Goal: Information Seeking & Learning: Learn about a topic

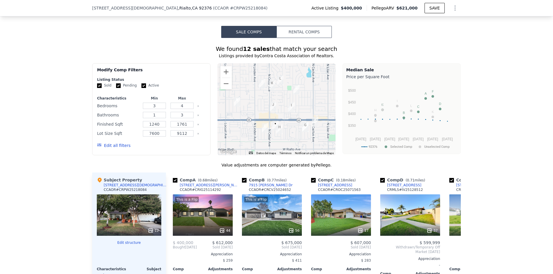
scroll to position [497, 0]
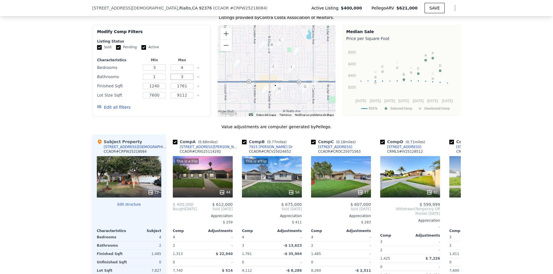
click at [181, 80] on input "3" at bounding box center [181, 77] width 23 height 6
type input "2"
click at [147, 111] on div "Edit all filters Update Search" at bounding box center [151, 107] width 109 height 16
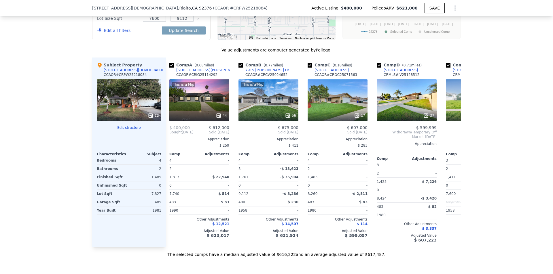
scroll to position [0, 0]
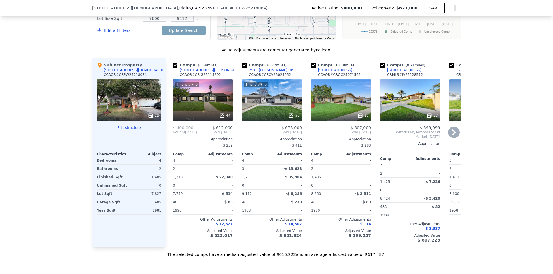
click at [242, 68] on input "checkbox" at bounding box center [244, 65] width 5 height 5
checkbox input "false"
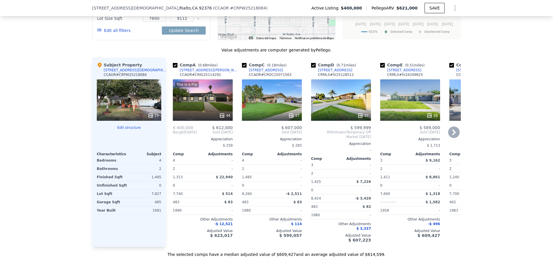
click at [242, 68] on input "checkbox" at bounding box center [244, 65] width 5 height 5
checkbox input "false"
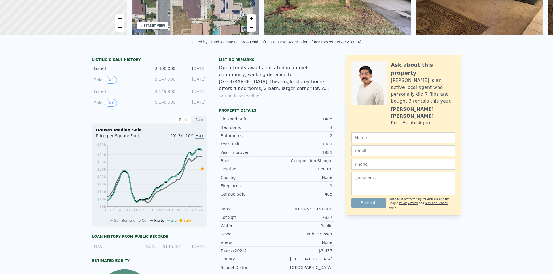
scroll to position [2, 0]
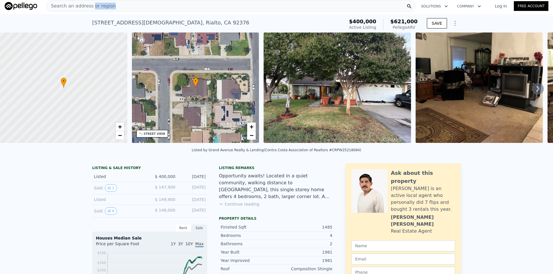
drag, startPoint x: 89, startPoint y: 6, endPoint x: 123, endPoint y: 11, distance: 34.1
click at [123, 11] on div "Search an address or region" at bounding box center [230, 6] width 369 height 12
